Goal: Information Seeking & Learning: Learn about a topic

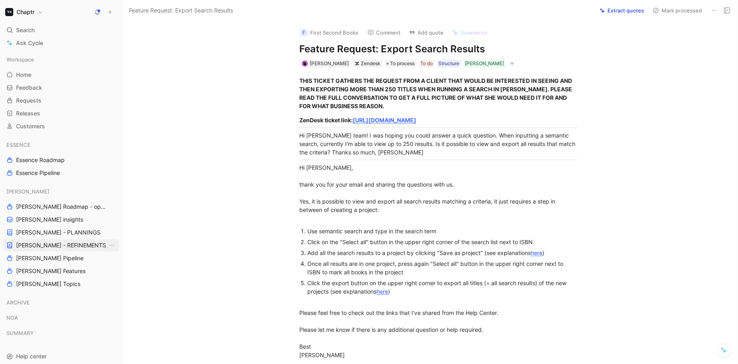
click at [32, 241] on span "[PERSON_NAME] - REFINEMENTS" at bounding box center [61, 245] width 90 height 8
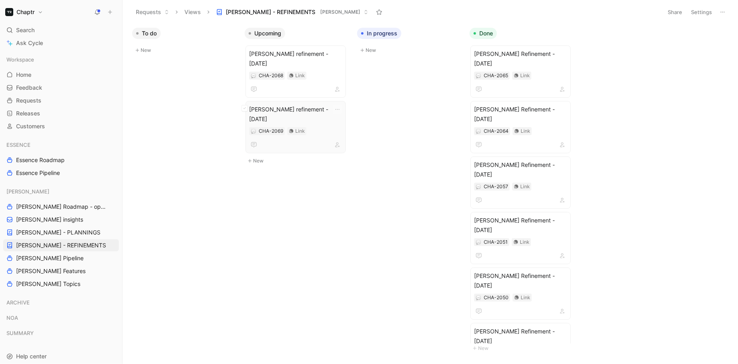
click at [323, 127] on div "CHA-2069 Link" at bounding box center [295, 131] width 93 height 8
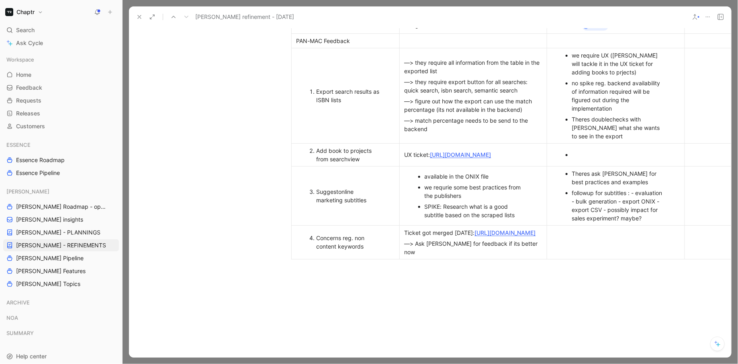
scroll to position [465, 0]
click at [363, 104] on div "Export search results as ISBN lists" at bounding box center [350, 95] width 66 height 17
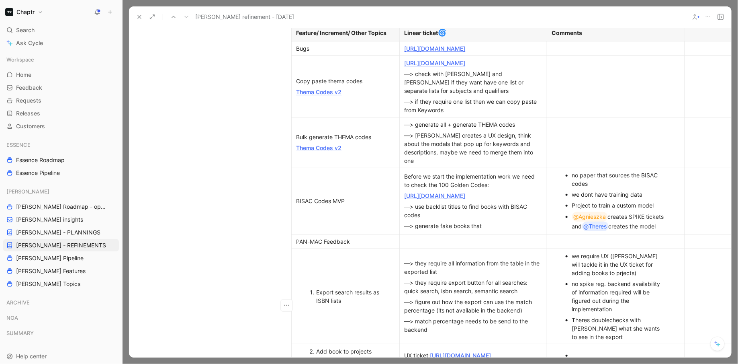
scroll to position [262, 0]
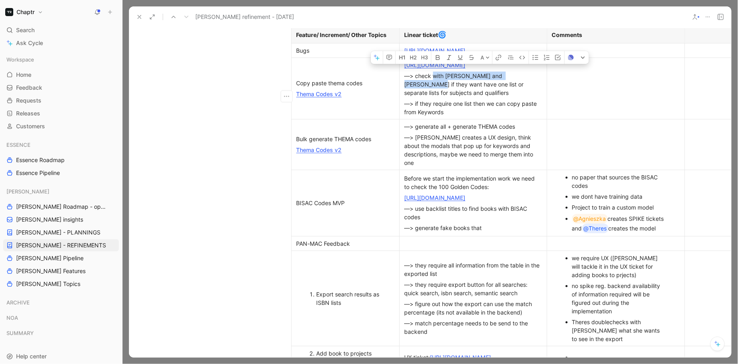
drag, startPoint x: 433, startPoint y: 94, endPoint x: 525, endPoint y: 95, distance: 92.8
click at [525, 95] on div "—> check with [PERSON_NAME] and [PERSON_NAME] if they want have one list or sep…" at bounding box center [473, 84] width 137 height 25
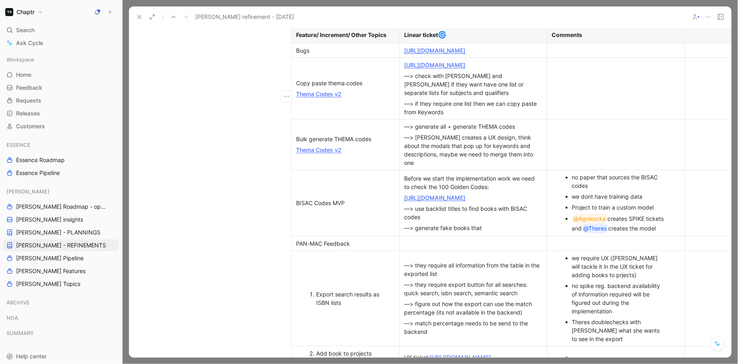
click at [580, 88] on td at bounding box center [616, 87] width 138 height 61
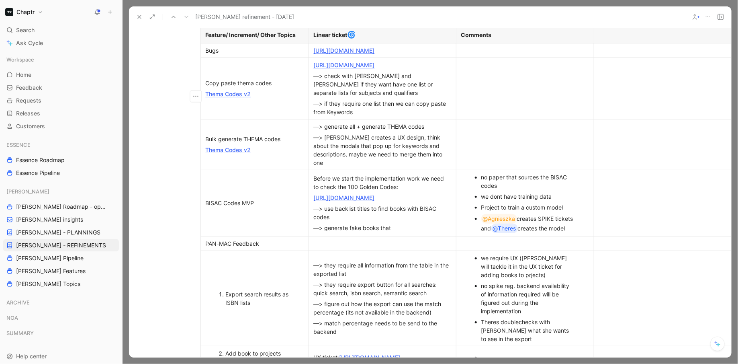
scroll to position [262, 90]
click at [647, 79] on td at bounding box center [664, 87] width 138 height 61
click at [618, 37] on div at bounding box center [664, 35] width 128 height 8
click at [615, 86] on td at bounding box center [664, 87] width 138 height 61
click at [612, 55] on div at bounding box center [664, 50] width 128 height 8
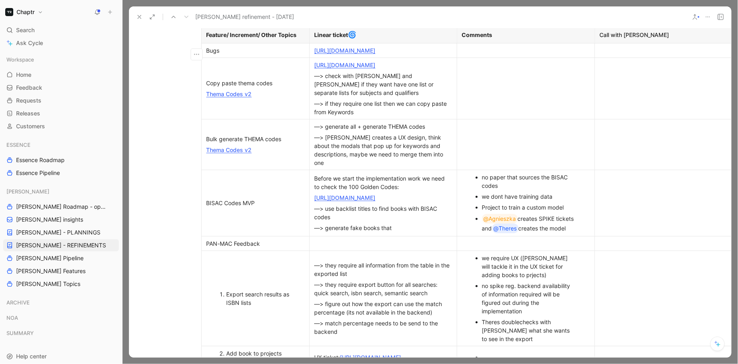
click at [609, 82] on td at bounding box center [664, 87] width 138 height 61
click at [196, 99] on icon "button" at bounding box center [196, 96] width 8 height 8
drag, startPoint x: 253, startPoint y: 74, endPoint x: 500, endPoint y: 88, distance: 247.0
click at [501, 88] on tr "Copy paste thema codes Thema Codes v2 [URL][DOMAIN_NAME] —> check with [PERSON_…" at bounding box center [466, 87] width 531 height 61
click at [664, 105] on tr "Copy paste thema codes Thema Codes v2 [URL][DOMAIN_NAME] —> check with [PERSON_…" at bounding box center [466, 87] width 531 height 61
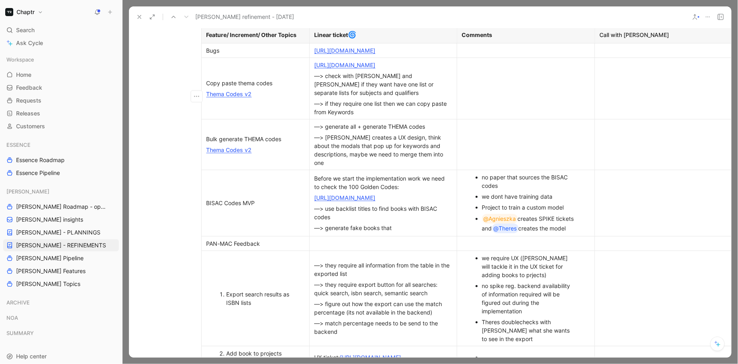
click at [603, 81] on td at bounding box center [664, 87] width 138 height 61
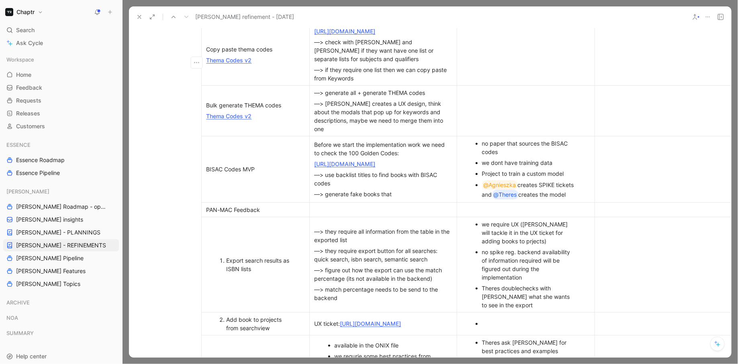
scroll to position [296, 90]
click at [605, 111] on div at bounding box center [664, 110] width 128 height 8
click at [606, 55] on td at bounding box center [664, 53] width 138 height 61
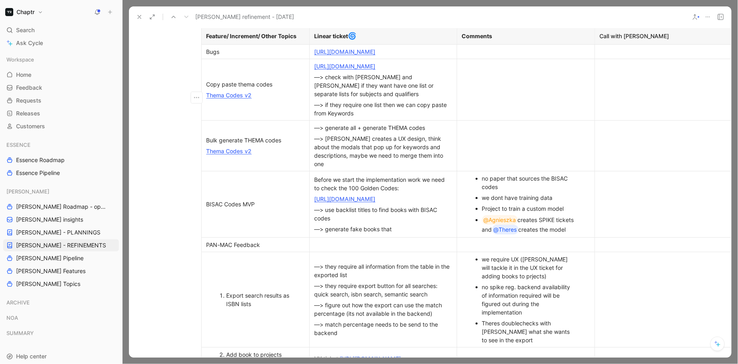
scroll to position [261, 87]
click at [623, 148] on div at bounding box center [667, 145] width 128 height 8
click at [621, 207] on div at bounding box center [667, 204] width 128 height 8
click at [611, 159] on td at bounding box center [667, 145] width 138 height 51
click at [611, 199] on td at bounding box center [667, 204] width 138 height 66
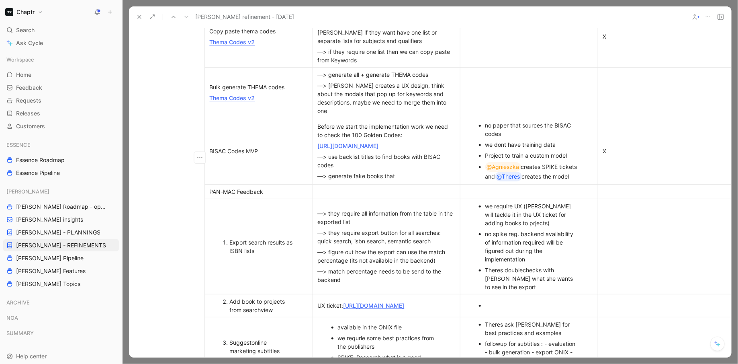
scroll to position [314, 87]
click at [626, 196] on div at bounding box center [667, 192] width 128 height 8
click at [636, 242] on td at bounding box center [667, 246] width 138 height 95
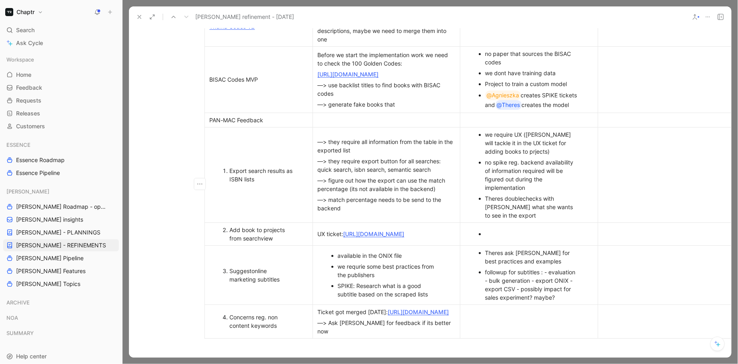
scroll to position [385, 87]
click at [627, 232] on td at bounding box center [667, 234] width 138 height 23
click at [626, 268] on td at bounding box center [667, 275] width 138 height 59
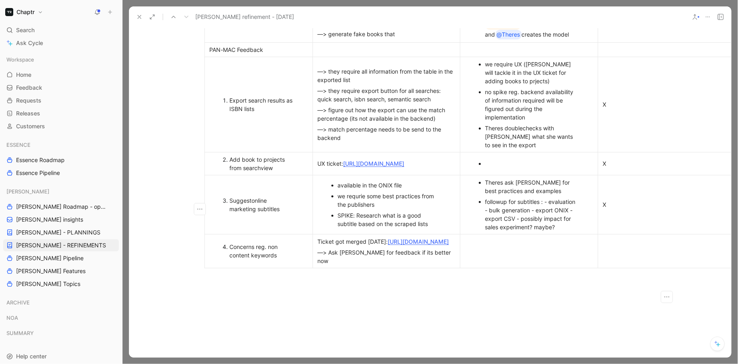
scroll to position [457, 87]
click at [638, 254] on div at bounding box center [667, 250] width 128 height 8
click at [634, 208] on div "X" at bounding box center [667, 203] width 128 height 8
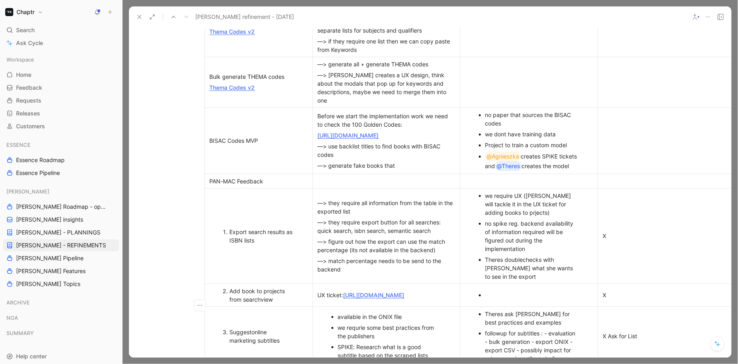
scroll to position [235, 87]
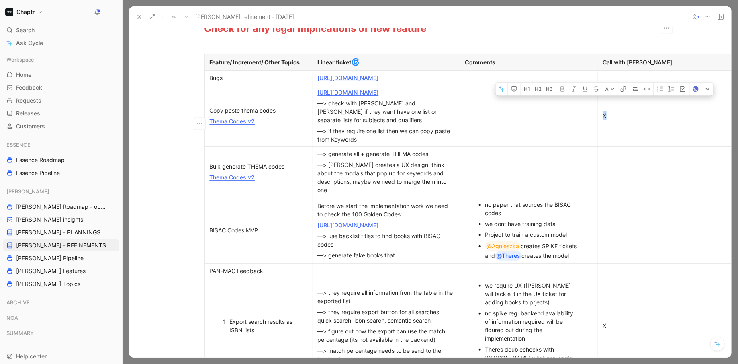
drag, startPoint x: 614, startPoint y: 121, endPoint x: 604, endPoint y: 120, distance: 10.5
click at [604, 120] on div "X" at bounding box center [667, 115] width 128 height 8
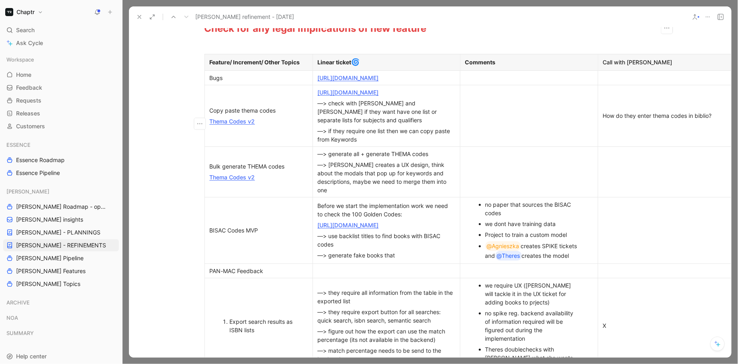
click at [658, 172] on div at bounding box center [667, 172] width 128 height 8
click at [652, 234] on div at bounding box center [667, 230] width 128 height 8
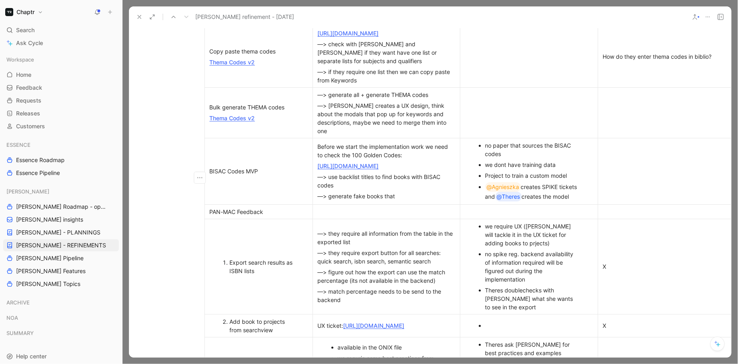
scroll to position [292, 87]
click at [652, 239] on td "X" at bounding box center [667, 267] width 138 height 95
click at [645, 272] on div "X" at bounding box center [667, 268] width 128 height 8
click at [604, 272] on div "X" at bounding box center [667, 268] width 128 height 8
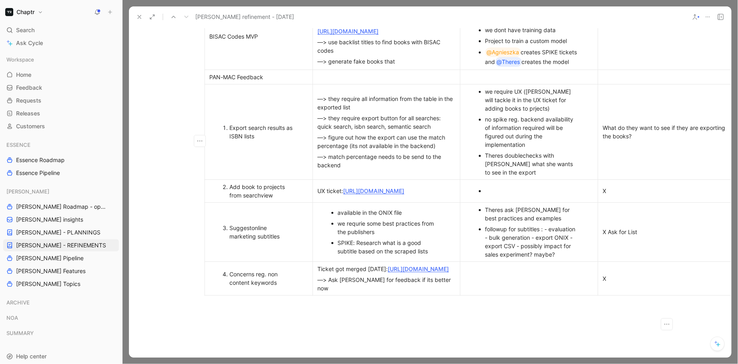
scroll to position [428, 87]
click at [617, 196] on div "X" at bounding box center [667, 191] width 128 height 8
click at [616, 196] on div "X" at bounding box center [667, 191] width 128 height 8
click at [644, 237] on div "X Ask for List" at bounding box center [667, 232] width 128 height 8
click at [633, 237] on div "X Ask for List" at bounding box center [667, 232] width 128 height 8
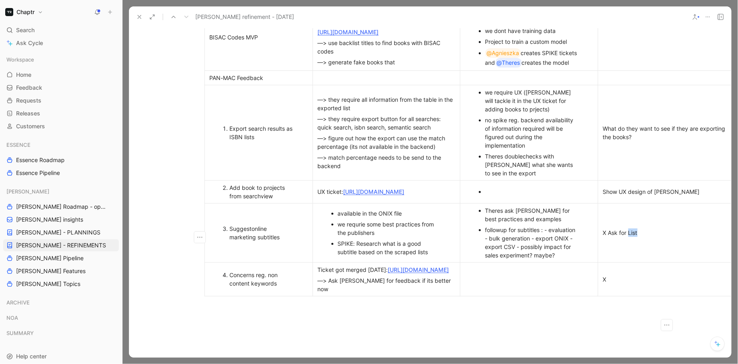
click at [633, 237] on div "X Ask for List" at bounding box center [667, 232] width 128 height 8
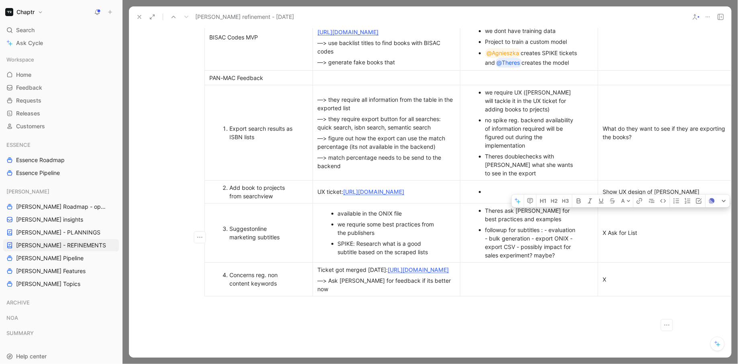
click at [633, 237] on div "X Ask for List" at bounding box center [667, 232] width 128 height 8
click at [636, 237] on div "X Ask for List" at bounding box center [667, 232] width 128 height 8
click at [657, 237] on div "X Ask for List" at bounding box center [667, 232] width 128 height 8
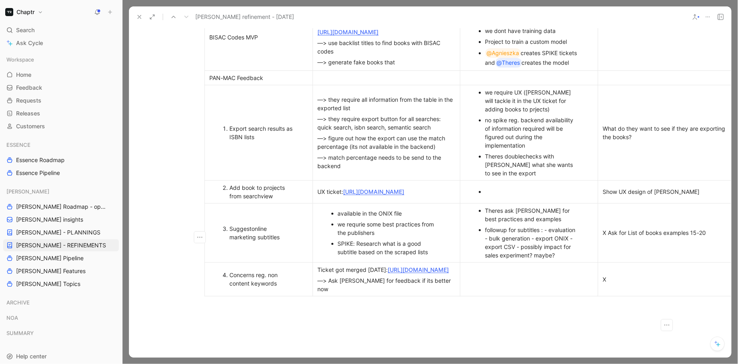
click at [624, 283] on div "X" at bounding box center [667, 279] width 128 height 8
click at [608, 235] on div "X Ask for List of books examples 15-20" at bounding box center [667, 232] width 128 height 8
click at [609, 284] on p at bounding box center [667, 279] width 134 height 11
click at [489, 307] on div at bounding box center [529, 303] width 128 height 8
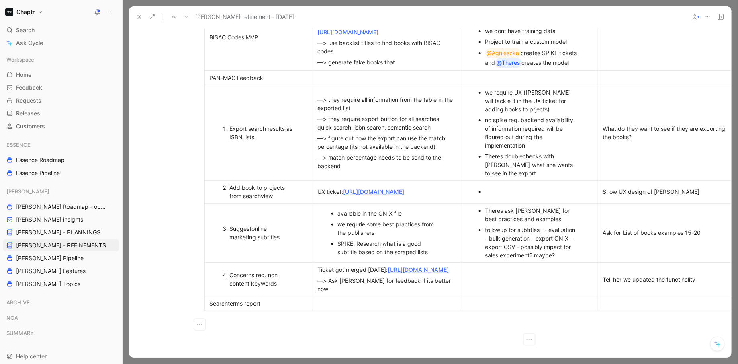
click at [447, 307] on div at bounding box center [386, 303] width 137 height 8
click at [370, 307] on div "Amazon search 2025" at bounding box center [386, 303] width 137 height 8
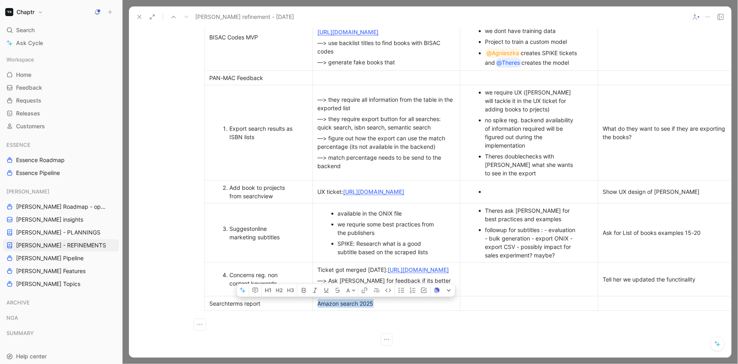
click at [381, 307] on div "Amazon search 2025" at bounding box center [386, 303] width 137 height 8
drag, startPoint x: 379, startPoint y: 323, endPoint x: 340, endPoint y: 323, distance: 38.6
click at [340, 307] on div "Amazon search 2025" at bounding box center [386, 303] width 137 height 8
click at [339, 307] on div "Amazon search 2025" at bounding box center [386, 303] width 137 height 8
drag, startPoint x: 316, startPoint y: 323, endPoint x: 380, endPoint y: 321, distance: 64.3
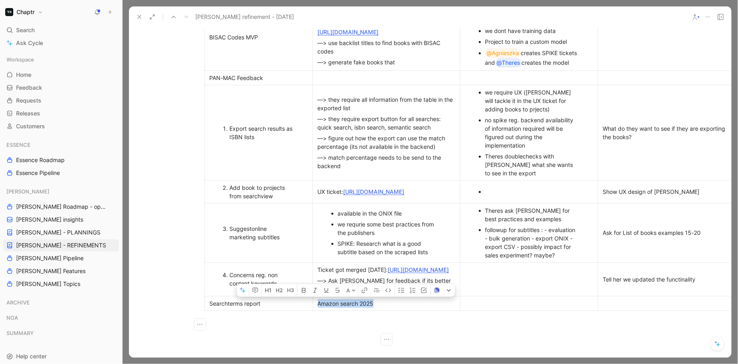
click at [380, 309] on p "Amazon search 2025" at bounding box center [387, 303] width 144 height 11
copy div "Amazon search 2025"
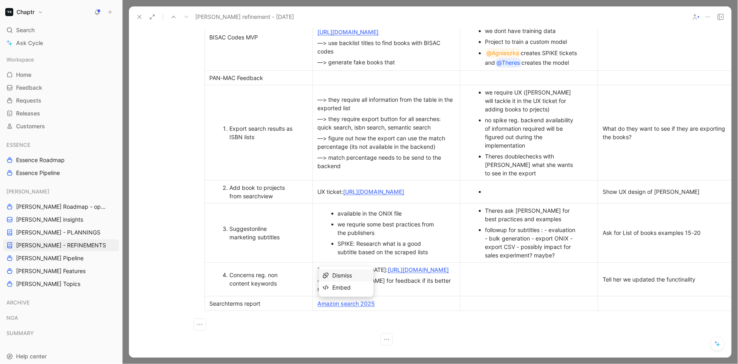
click at [385, 307] on div "Amazon search 2025" at bounding box center [386, 303] width 137 height 8
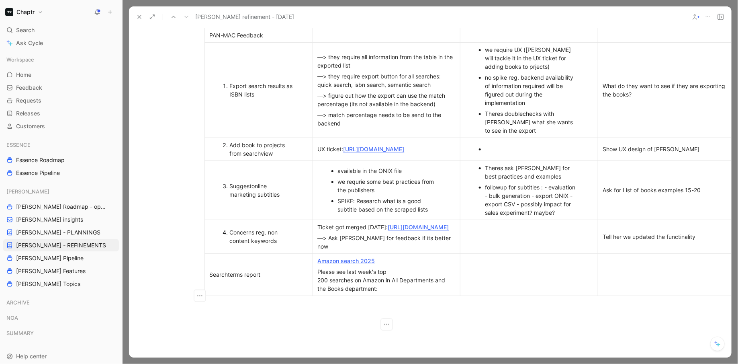
scroll to position [481, 87]
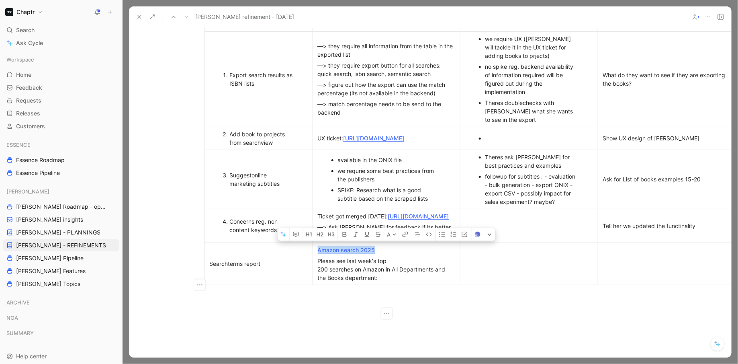
drag, startPoint x: 390, startPoint y: 270, endPoint x: 320, endPoint y: 265, distance: 69.6
click at [320, 255] on p "Amazon search 2025" at bounding box center [387, 249] width 144 height 11
click at [378, 254] on div "Amazon search 2025" at bounding box center [386, 249] width 137 height 8
drag, startPoint x: 379, startPoint y: 268, endPoint x: 317, endPoint y: 267, distance: 62.7
click at [317, 255] on p "Amazon search 2025" at bounding box center [387, 249] width 144 height 11
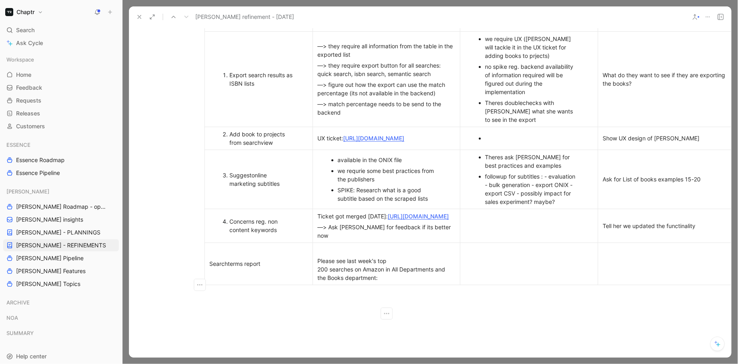
click at [388, 282] on div "Please see last week's top 200 searches on Amazon in All Departments and the Bo…" at bounding box center [386, 268] width 137 height 25
drag, startPoint x: 362, startPoint y: 280, endPoint x: 326, endPoint y: 266, distance: 38.6
click at [326, 266] on td "Please see last week's top 200 searches on Amazon in All Departments and the Bo…" at bounding box center [386, 263] width 147 height 42
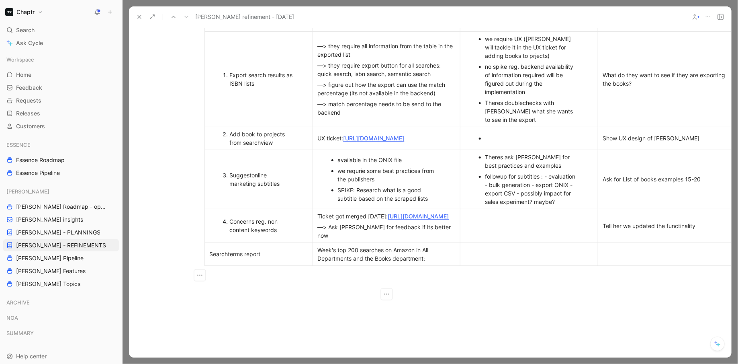
click at [433, 262] on div "W eek's top 200 searches on Amazon in All Departments and the Books department:" at bounding box center [386, 253] width 137 height 17
click at [618, 264] on p at bounding box center [667, 258] width 134 height 11
click at [372, 271] on div "W eek's top 200 searches on Amazon in All Departments and the Books department:…" at bounding box center [386, 257] width 137 height 25
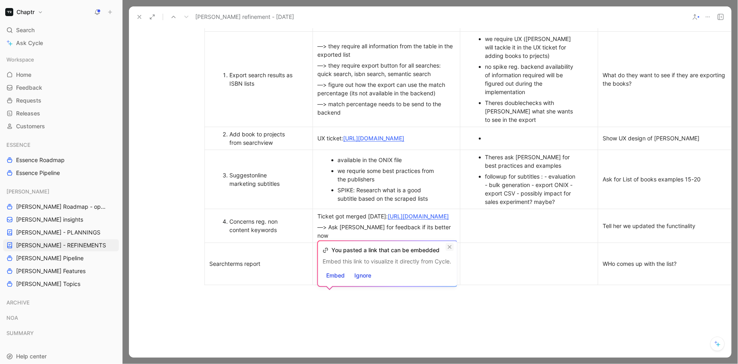
click at [450, 246] on icon at bounding box center [450, 247] width 4 height 4
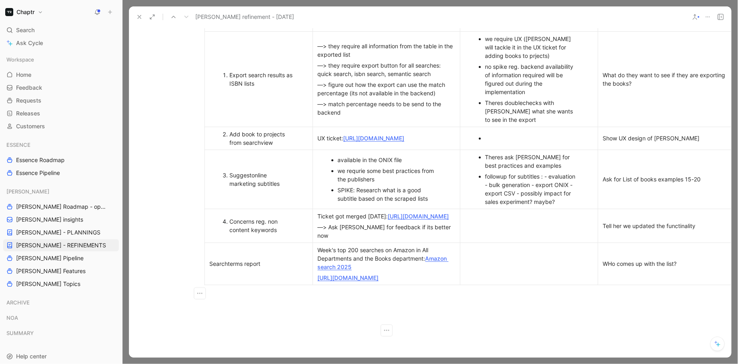
click at [379, 281] on link "[URL][DOMAIN_NAME]" at bounding box center [348, 277] width 61 height 7
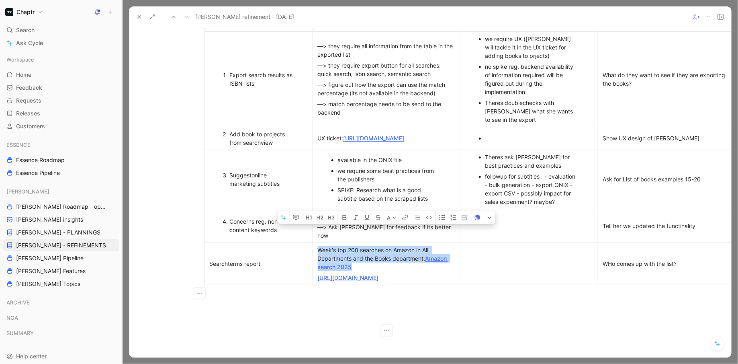
drag, startPoint x: 431, startPoint y: 317, endPoint x: 321, endPoint y: 296, distance: 111.7
click at [320, 282] on div "[URL][DOMAIN_NAME]" at bounding box center [386, 277] width 137 height 8
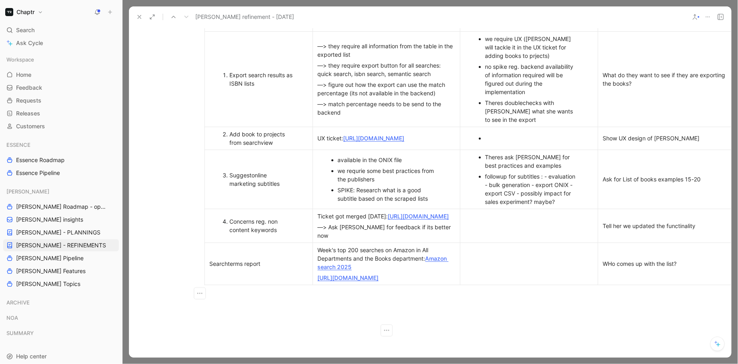
click at [448, 282] on div "[URL][DOMAIN_NAME]" at bounding box center [386, 277] width 137 height 8
drag, startPoint x: 432, startPoint y: 316, endPoint x: 318, endPoint y: 295, distance: 116.3
click at [318, 282] on div "[URL][DOMAIN_NAME]" at bounding box center [386, 277] width 137 height 8
click at [499, 273] on td at bounding box center [529, 263] width 138 height 42
click at [697, 268] on div "WHo comes up with the list?" at bounding box center [667, 263] width 128 height 8
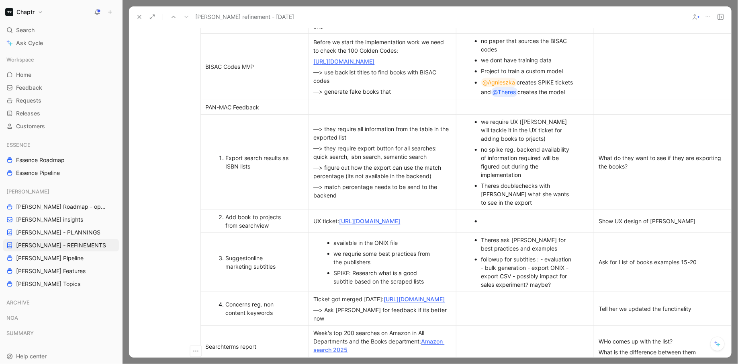
scroll to position [466, 91]
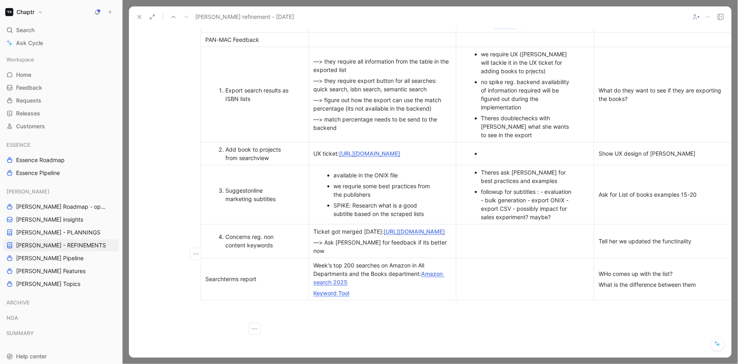
click at [248, 249] on div "Concerns reg. non content keywords" at bounding box center [259, 240] width 66 height 17
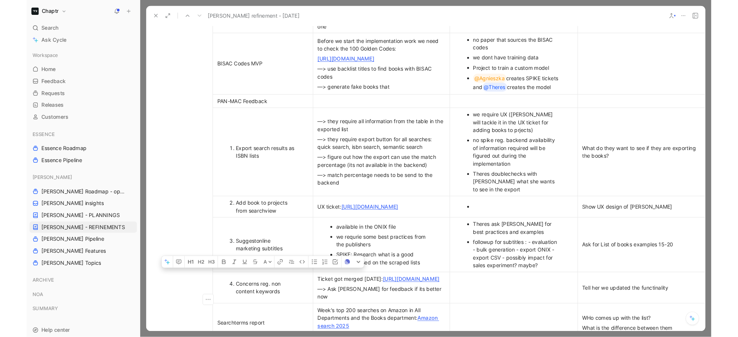
scroll to position [397, 91]
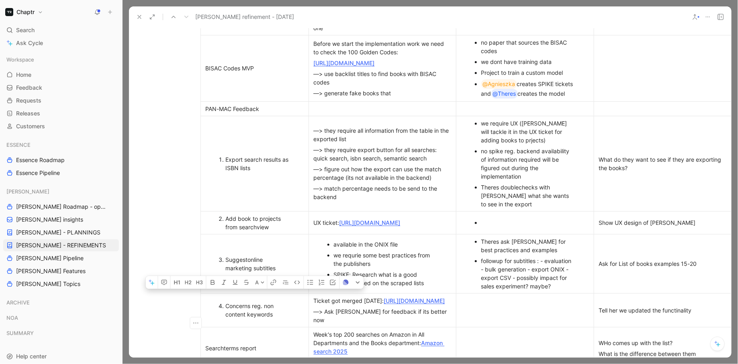
click at [247, 263] on span "Suggest" at bounding box center [237, 259] width 22 height 7
click at [666, 274] on td "Ask for List of books examples 15-20" at bounding box center [663, 263] width 138 height 59
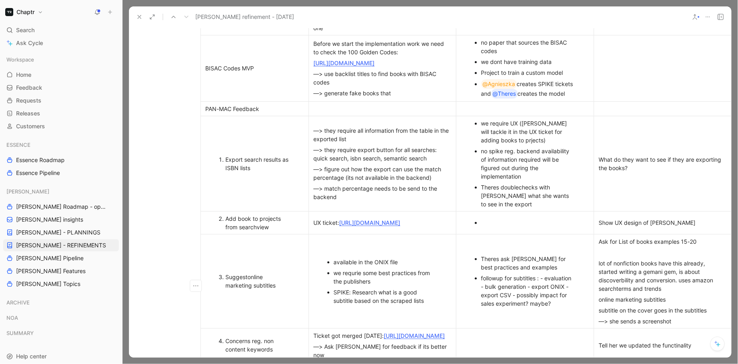
click at [611, 222] on div "Show UX design of [PERSON_NAME]" at bounding box center [663, 222] width 128 height 8
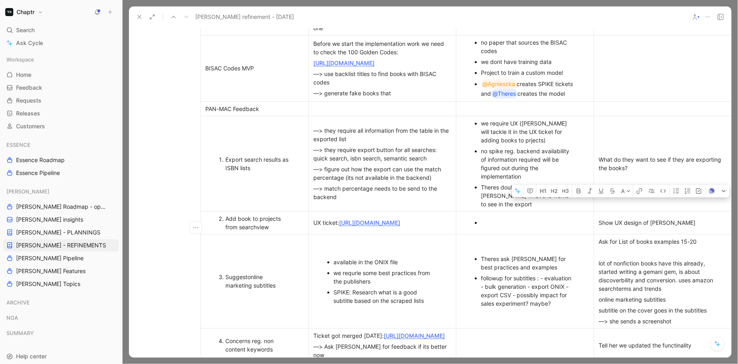
click at [611, 222] on div "Show UX design of [PERSON_NAME]" at bounding box center [663, 222] width 128 height 8
click at [569, 179] on div "no spike reg. backend availability of information required will be figured out …" at bounding box center [529, 164] width 96 height 34
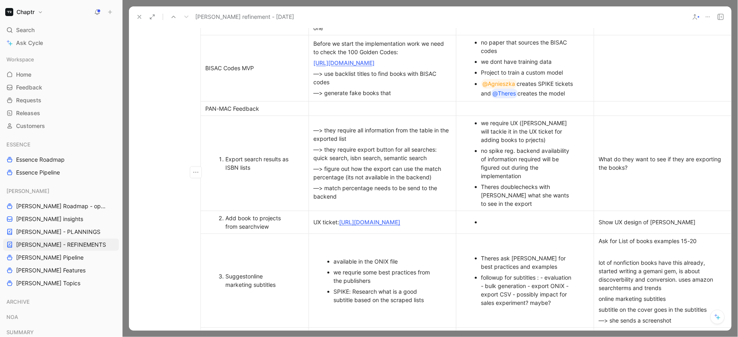
click at [658, 188] on td "What do they want to see if they are exporting the books?" at bounding box center [663, 163] width 138 height 95
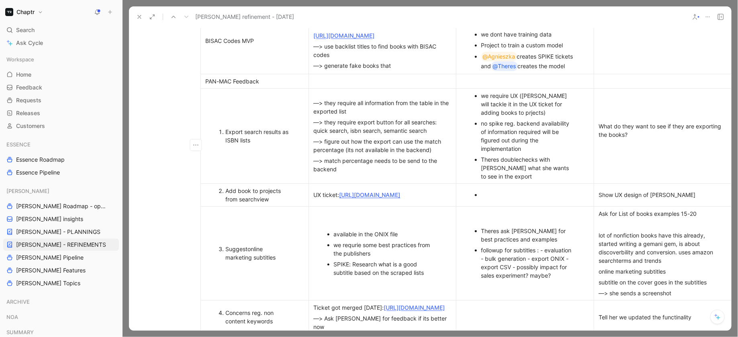
click at [679, 199] on div "Show UX design of [PERSON_NAME]" at bounding box center [663, 195] width 128 height 8
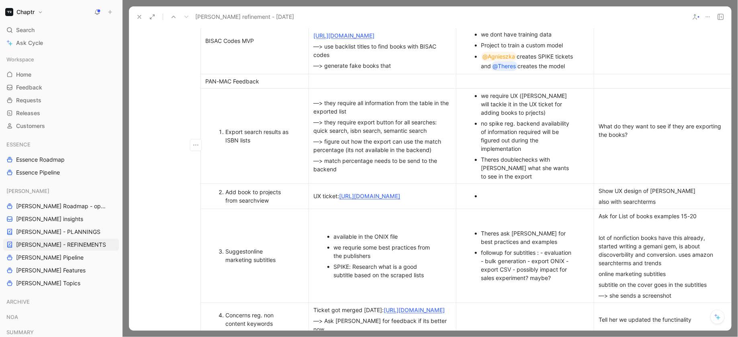
click at [656, 150] on div at bounding box center [663, 145] width 128 height 8
